Goal: Find specific page/section: Find specific page/section

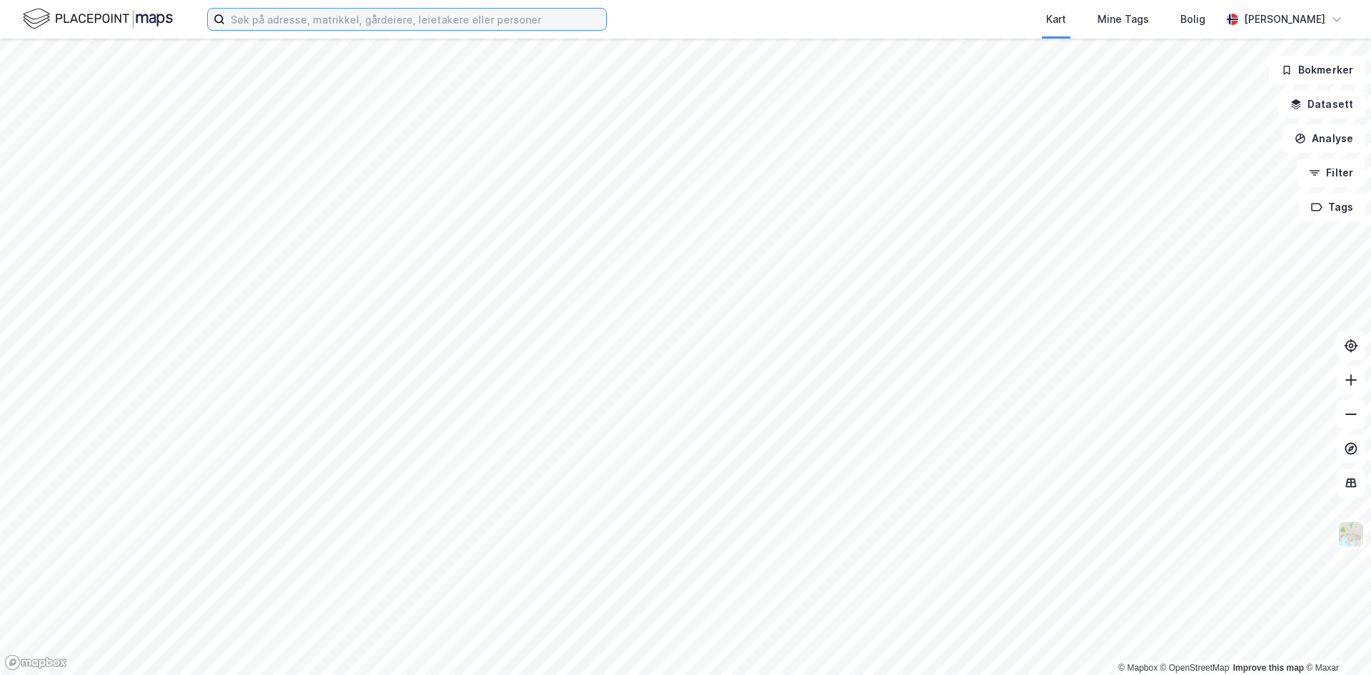
click at [502, 17] on input at bounding box center [415, 19] width 381 height 21
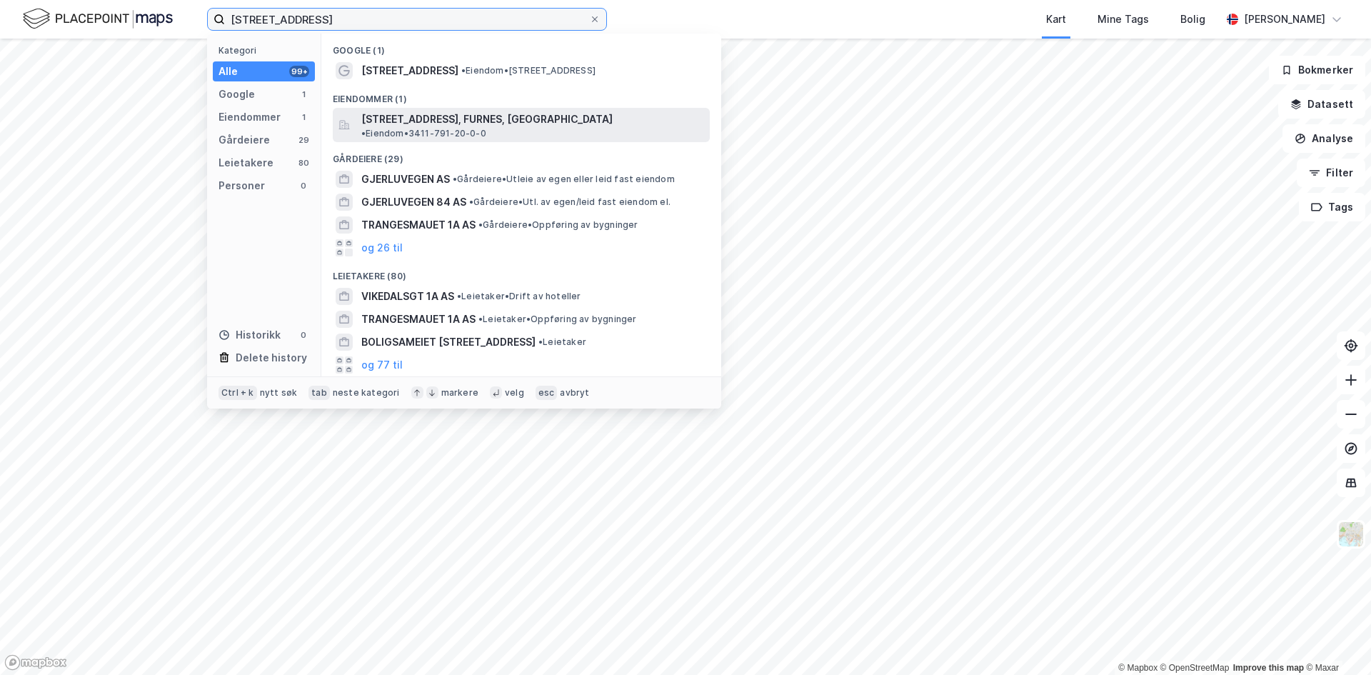
type input "[STREET_ADDRESS]"
click at [466, 116] on span "[STREET_ADDRESS], FURNES, [GEOGRAPHIC_DATA]" at bounding box center [486, 119] width 251 height 17
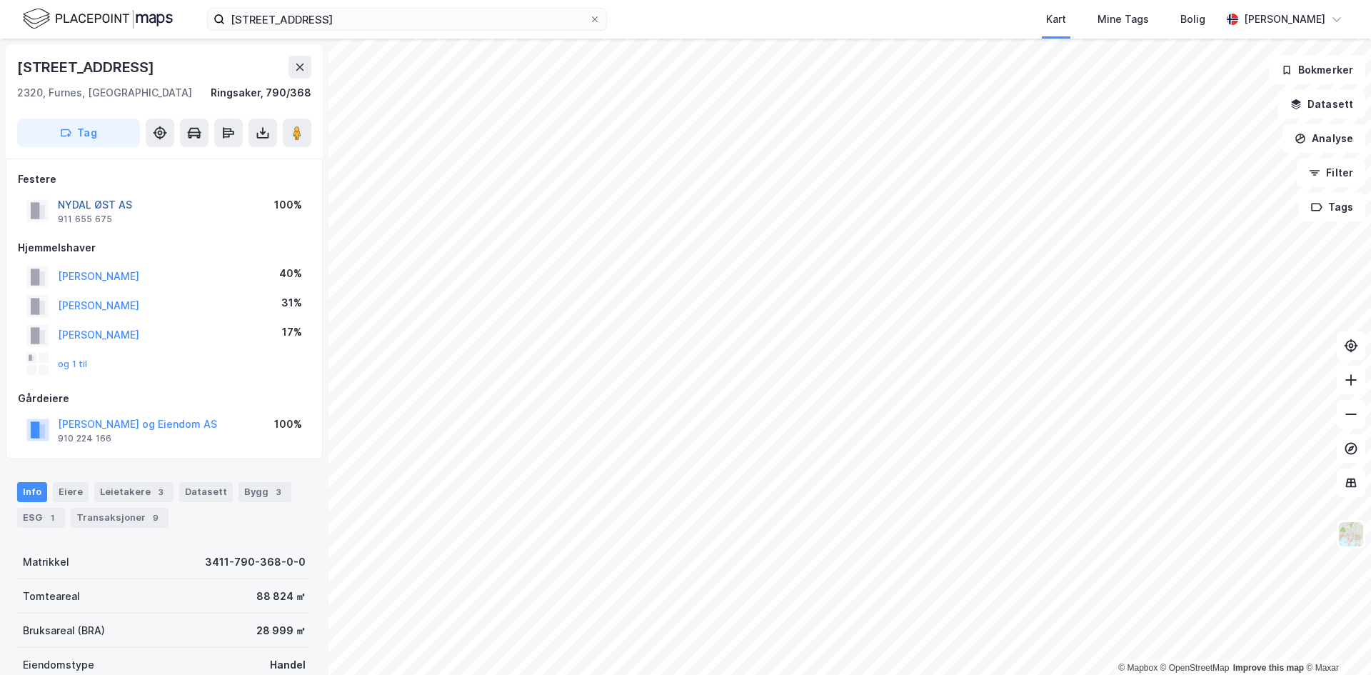
click at [0, 0] on button "NYDAL ØST AS" at bounding box center [0, 0] width 0 height 0
